Goal: Information Seeking & Learning: Understand process/instructions

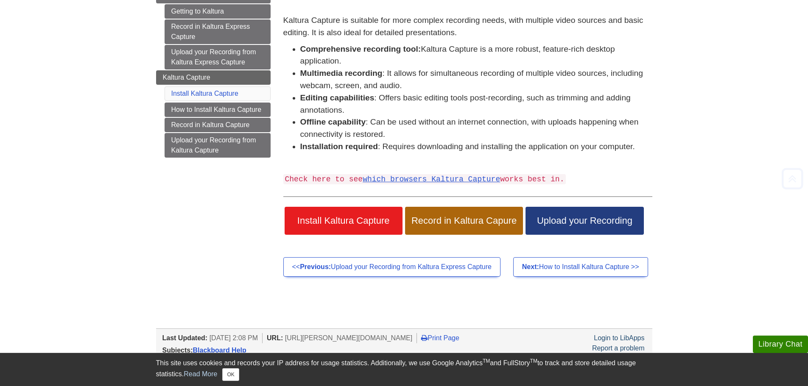
scroll to position [127, 0]
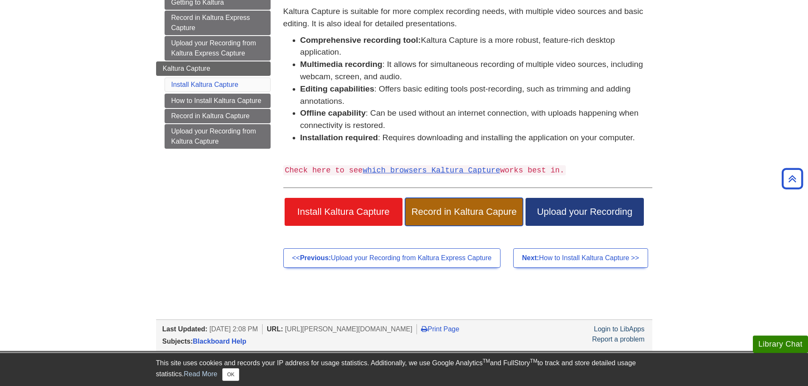
click at [452, 217] on span "Record in Kaltura Capure" at bounding box center [463, 212] width 105 height 11
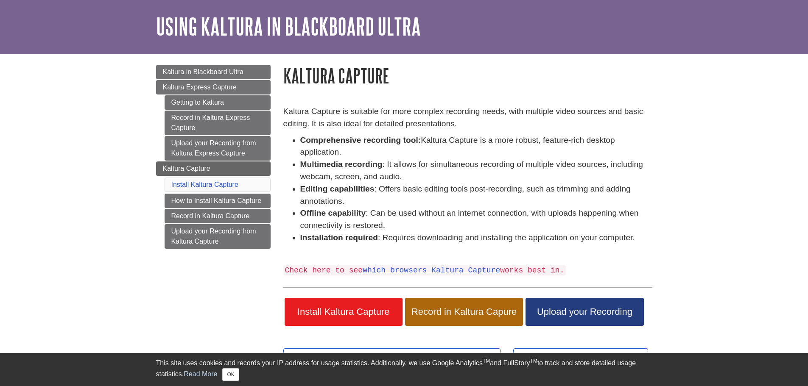
scroll to position [42, 0]
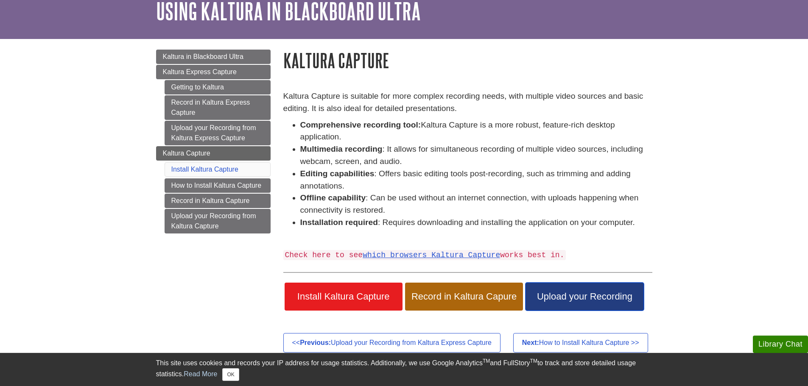
click at [550, 294] on span "Upload your Recording" at bounding box center [584, 296] width 105 height 11
